Goal: Browse casually

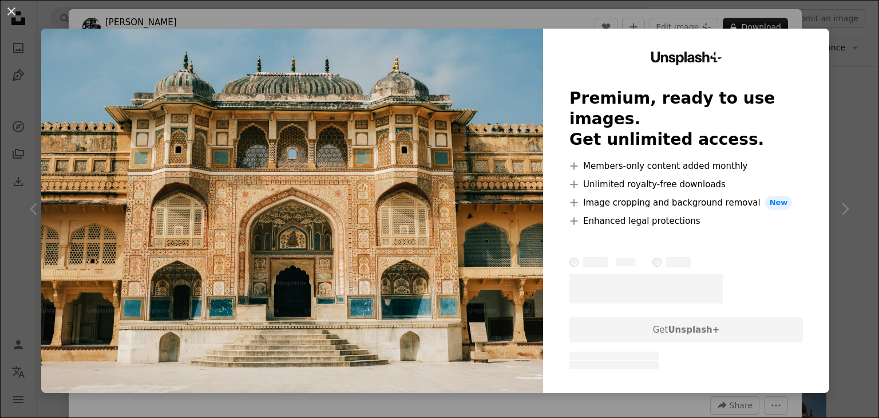
scroll to position [229, 0]
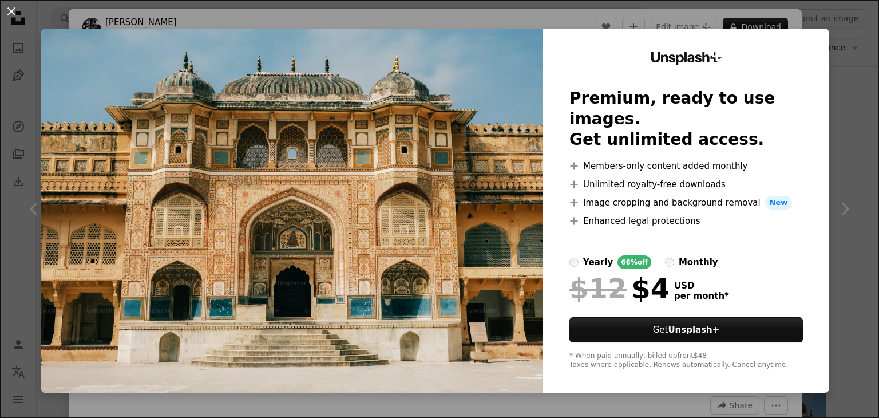
click at [15, 14] on button "An X shape" at bounding box center [12, 12] width 14 height 14
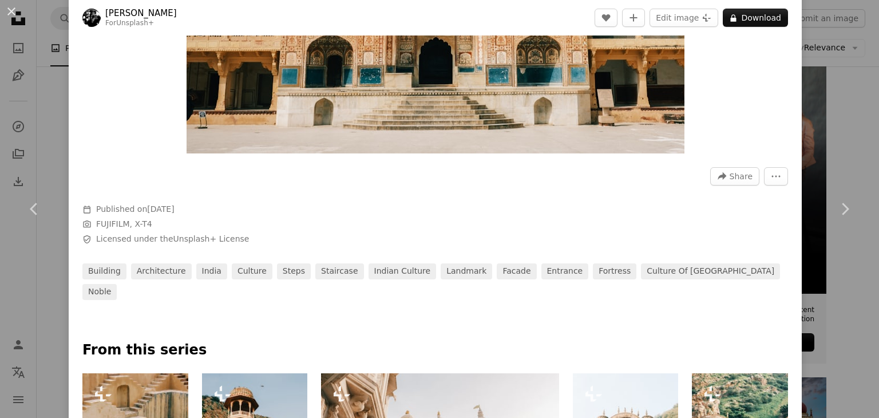
scroll to position [401, 0]
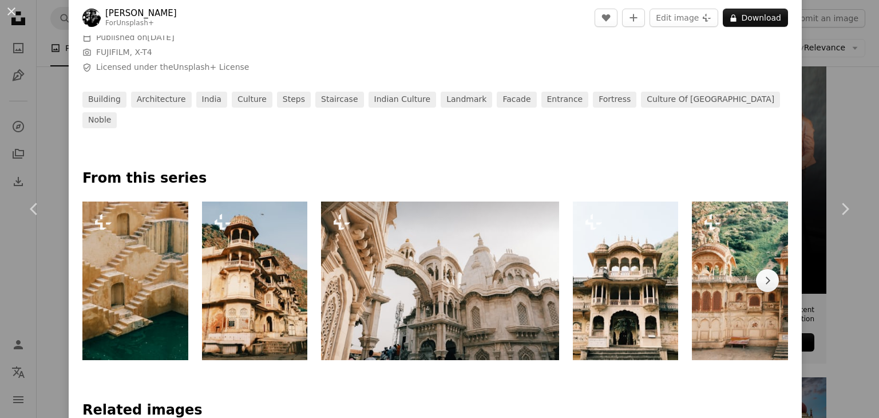
drag, startPoint x: 430, startPoint y: 273, endPoint x: 524, endPoint y: 280, distance: 94.7
click at [430, 273] on img at bounding box center [440, 281] width 238 height 159
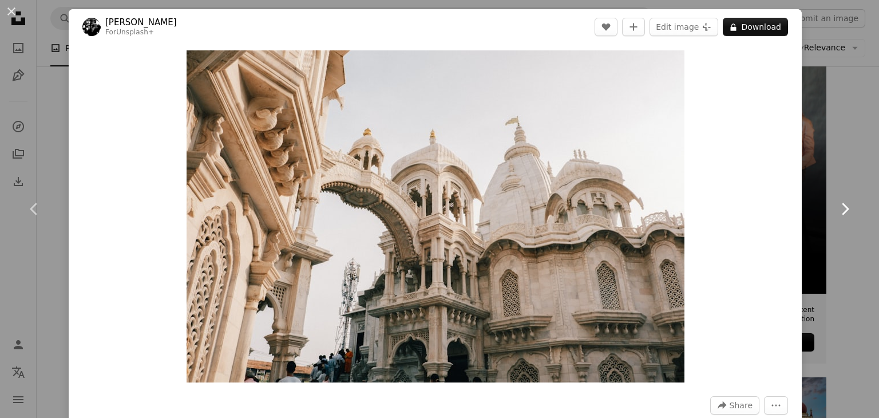
click at [836, 209] on icon "Chevron right" at bounding box center [845, 209] width 18 height 18
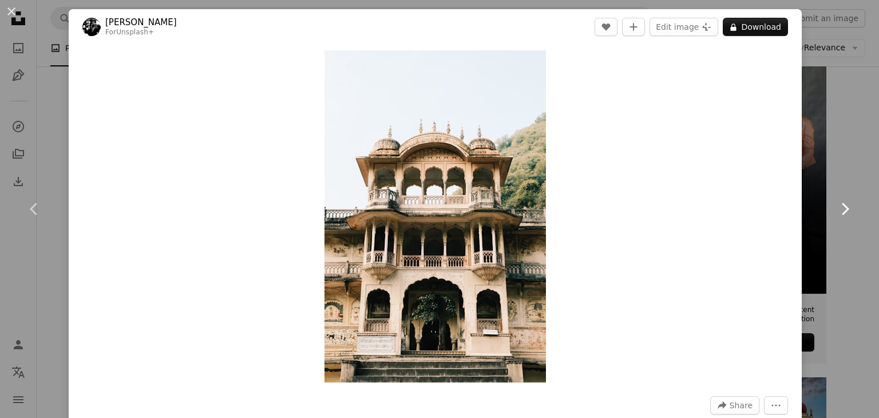
click at [836, 209] on icon "Chevron right" at bounding box center [845, 209] width 18 height 18
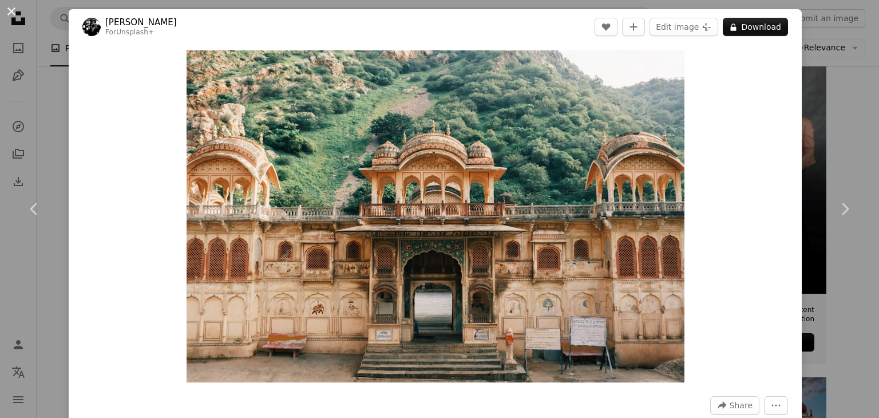
click at [14, 12] on button "An X shape" at bounding box center [12, 12] width 14 height 14
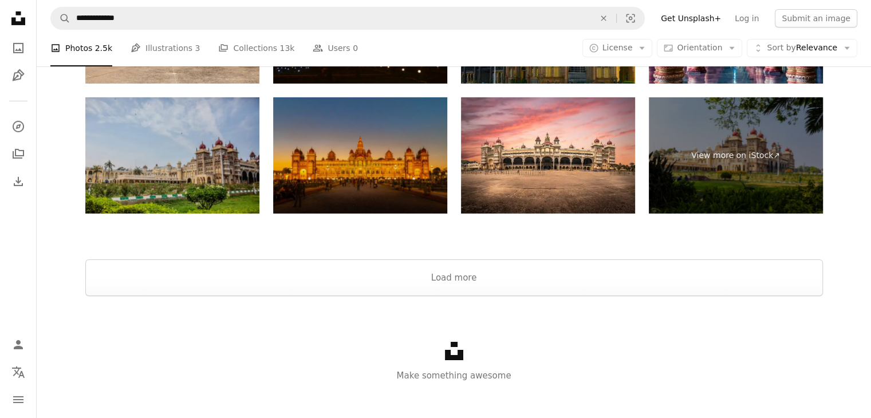
scroll to position [3990, 0]
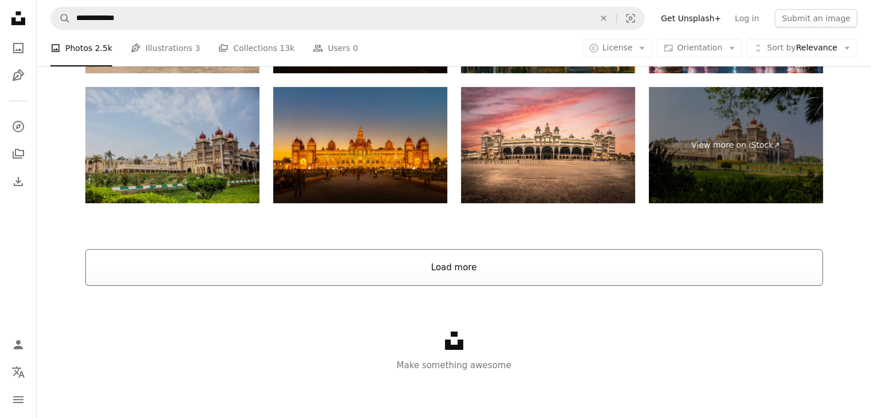
click at [451, 259] on button "Load more" at bounding box center [453, 267] width 737 height 37
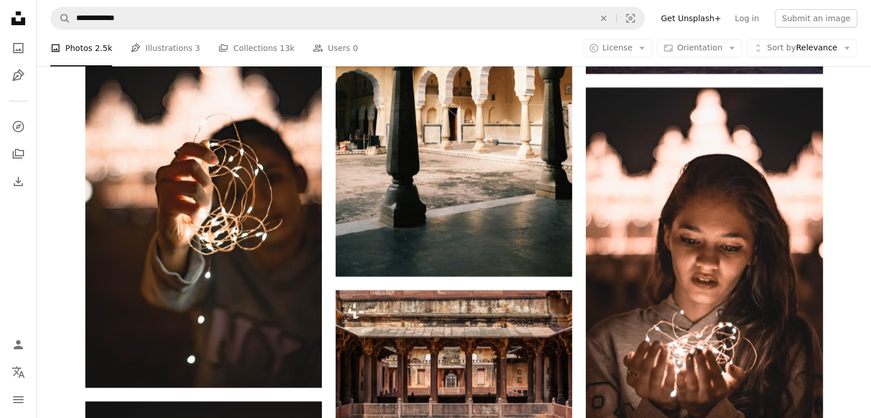
scroll to position [13265, 0]
